Goal: Transaction & Acquisition: Purchase product/service

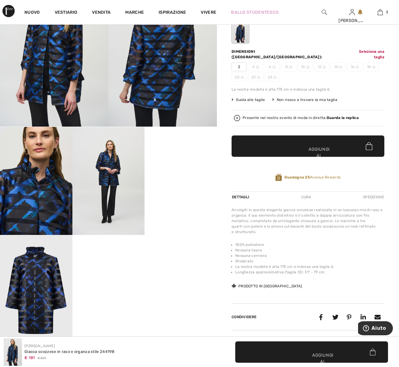
click at [342, 63] on span "14" at bounding box center [337, 66] width 15 height 9
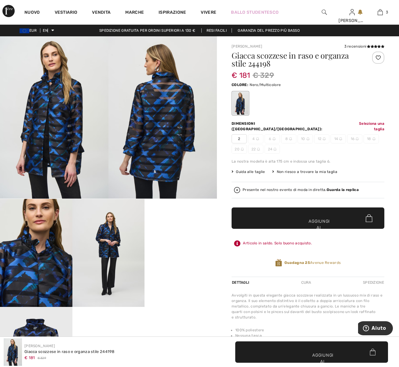
click at [376, 56] on div at bounding box center [378, 58] width 12 height 12
click at [380, 60] on div at bounding box center [378, 58] width 12 height 12
click at [238, 137] on font "2" at bounding box center [239, 139] width 2 height 4
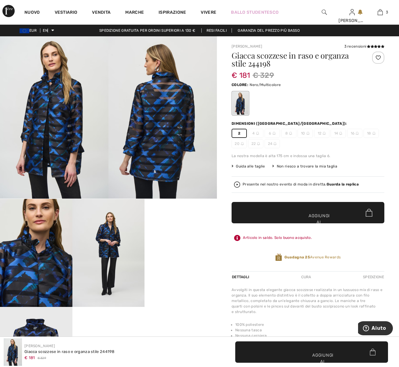
click at [312, 216] on font "Aggiungi al carrello" at bounding box center [319, 222] width 23 height 19
click at [189, 235] on video "Il tuo browser non supporta il tag video." at bounding box center [180, 217] width 72 height 36
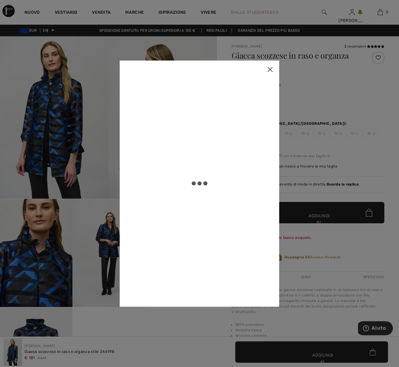
click at [273, 70] on img at bounding box center [270, 69] width 18 height 19
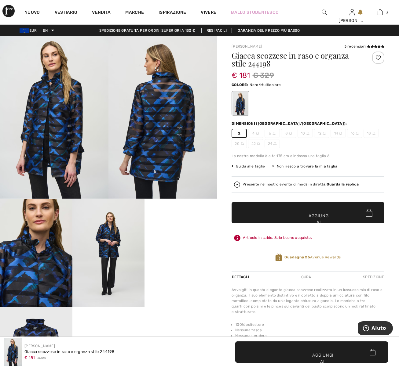
click at [379, 57] on div at bounding box center [378, 58] width 12 height 12
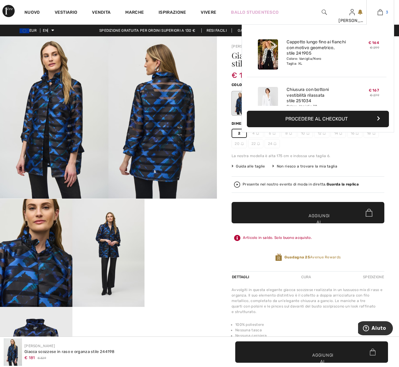
click at [381, 12] on img at bounding box center [379, 12] width 5 height 7
